Goal: Check status: Check status

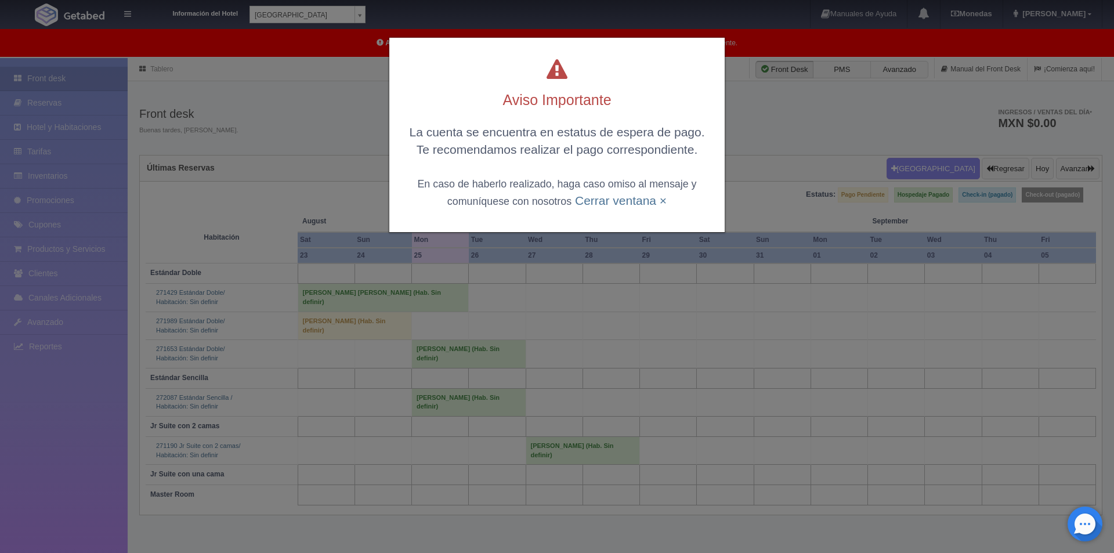
click at [625, 209] on div "La cuenta se encuentra en estatus de espera de pago. Te recomendamos realizar e…" at bounding box center [557, 166] width 312 height 85
click at [629, 202] on link "Cerrar ventana ×" at bounding box center [621, 200] width 92 height 13
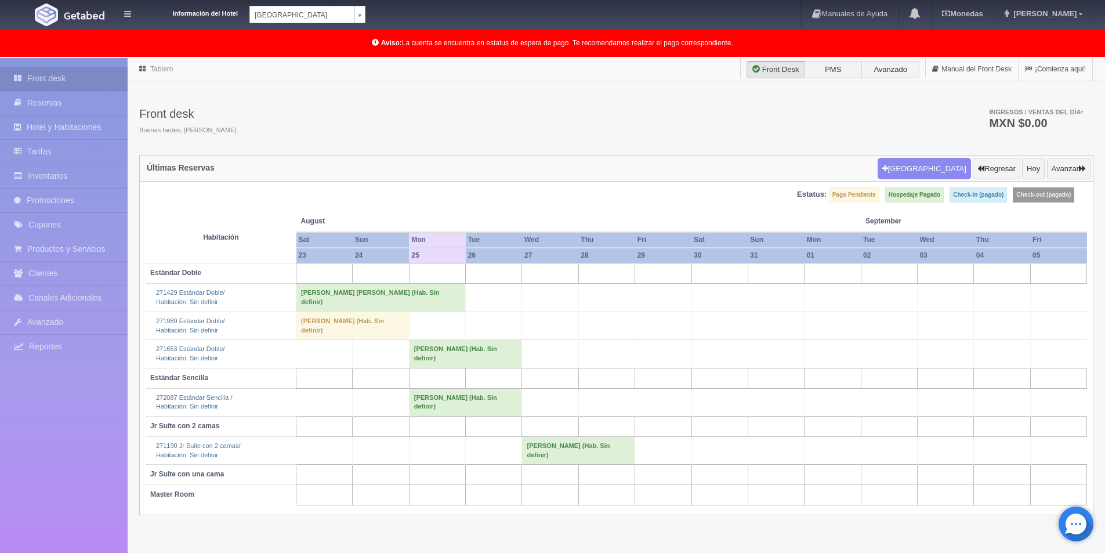
click at [359, 58] on body "Información del Hotel [GEOGRAPHIC_DATA] Campeche [GEOGRAPHIC_DATA] Campeche [GE…" at bounding box center [552, 335] width 1105 height 554
select select "375"
